Goal: Check status: Check status

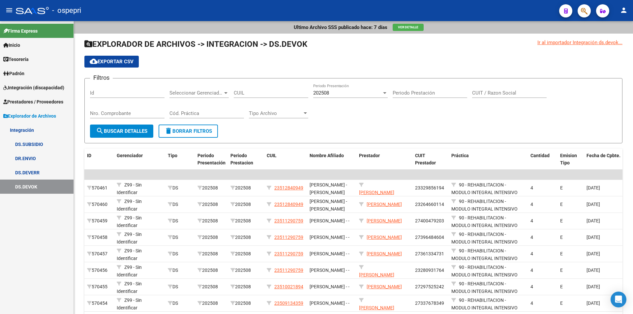
click at [24, 88] on span "Integración (discapacidad)" at bounding box center [33, 87] width 61 height 7
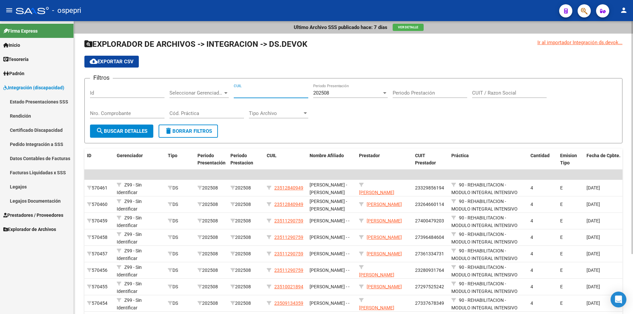
paste input "34-912209"
click at [140, 126] on button "search Buscar Detalles" at bounding box center [121, 131] width 63 height 13
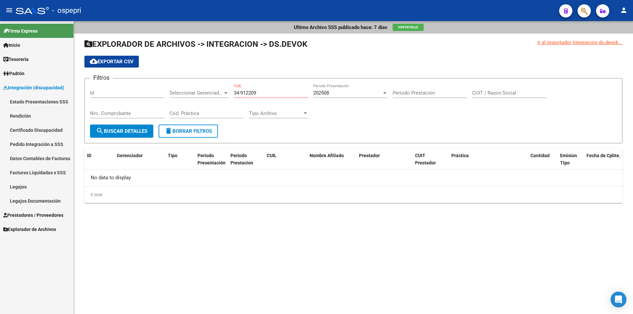
click at [241, 93] on input "34-912209" at bounding box center [271, 93] width 75 height 6
type input "34-912209"
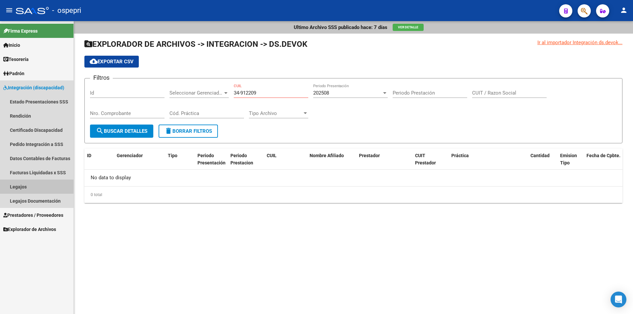
click at [23, 183] on link "Legajos" at bounding box center [37, 187] width 74 height 14
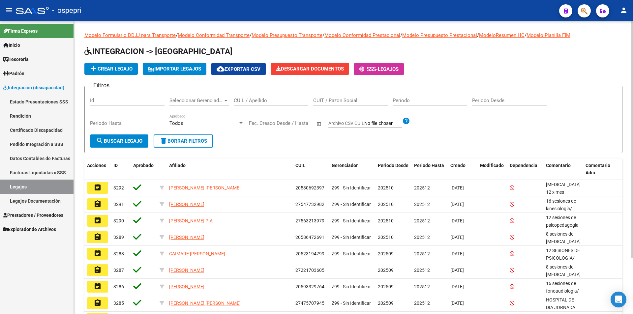
click at [251, 101] on input "CUIL / Apellido" at bounding box center [271, 101] width 75 height 6
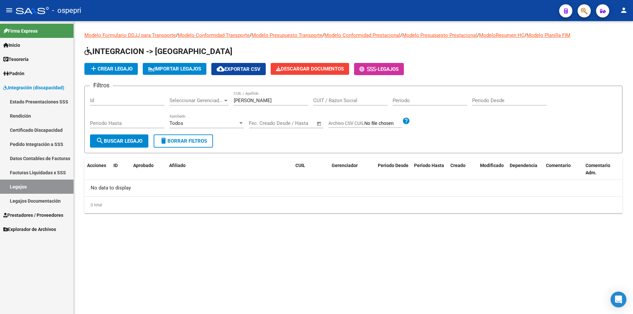
drag, startPoint x: 263, startPoint y: 105, endPoint x: 179, endPoint y: 90, distance: 85.3
click at [190, 93] on div "Filtros Id Seleccionar Gerenciador Seleccionar Gerenciador [PERSON_NAME] CUIL /…" at bounding box center [353, 112] width 527 height 43
click at [269, 98] on input "[PERSON_NAME]" at bounding box center [271, 101] width 75 height 6
drag, startPoint x: 255, startPoint y: 101, endPoint x: 233, endPoint y: 100, distance: 21.8
click at [233, 100] on div "Filtros Id Seleccionar Gerenciador Seleccionar Gerenciador [PERSON_NAME] CUIL /…" at bounding box center [353, 112] width 527 height 43
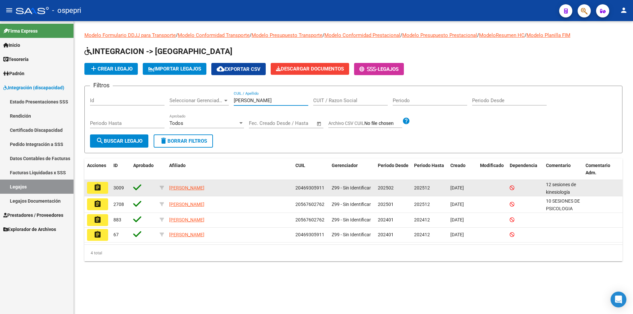
type input "[PERSON_NAME]"
click at [98, 188] on mat-icon "assignment" at bounding box center [98, 188] width 8 height 8
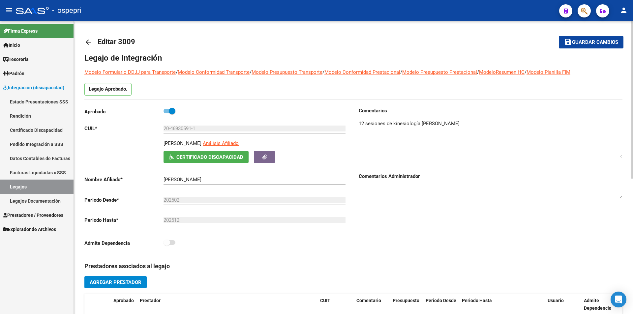
drag, startPoint x: 621, startPoint y: 131, endPoint x: 622, endPoint y: 164, distance: 33.3
click at [622, 158] on textarea at bounding box center [491, 139] width 264 height 38
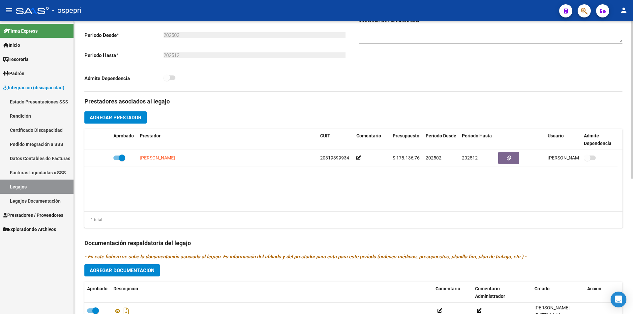
scroll to position [253, 0]
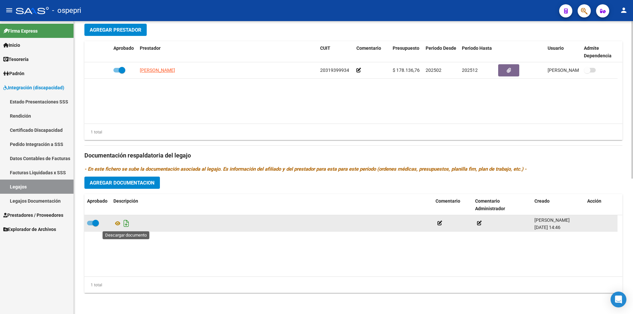
click at [126, 222] on icon "Descargar documento" at bounding box center [126, 223] width 9 height 11
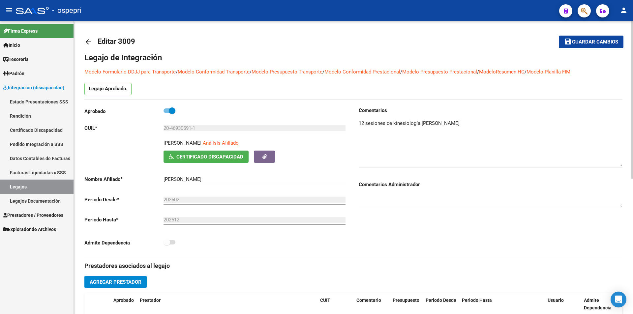
scroll to position [0, 0]
drag, startPoint x: 171, startPoint y: 128, endPoint x: 193, endPoint y: 128, distance: 21.8
click at [193, 128] on input "20-46930591-1" at bounding box center [255, 129] width 182 height 6
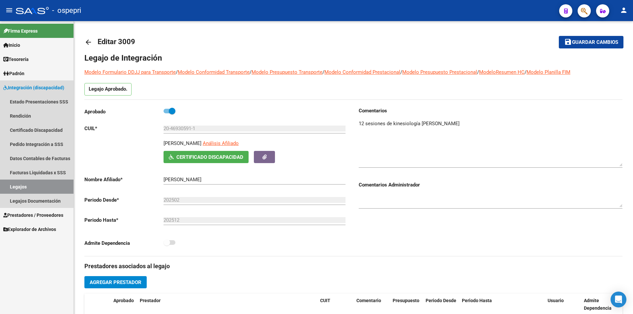
click at [21, 187] on link "Legajos" at bounding box center [37, 187] width 74 height 14
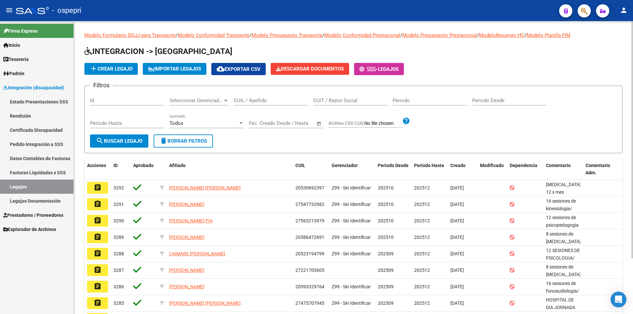
click at [250, 100] on input "CUIL / Apellido" at bounding box center [271, 101] width 75 height 6
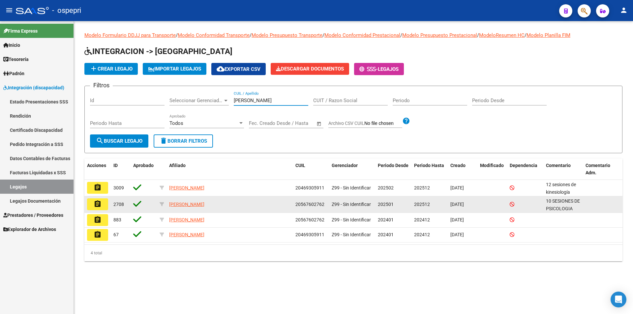
type input "[PERSON_NAME]"
click at [97, 204] on mat-icon "assignment" at bounding box center [98, 204] width 8 height 8
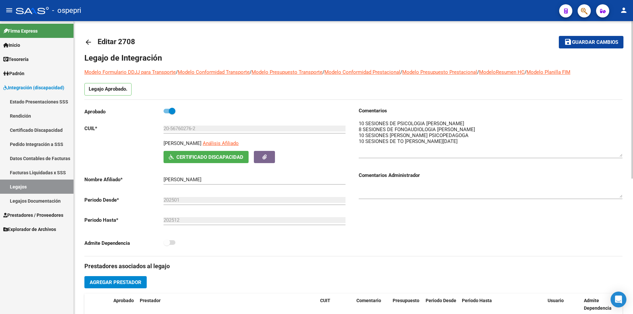
drag, startPoint x: 619, startPoint y: 131, endPoint x: 623, endPoint y: 155, distance: 24.2
click at [623, 155] on div "arrow_back Editar 2708 save Guardar cambios Legajo de Integración Modelo Formul…" at bounding box center [353, 294] width 559 height 546
